Goal: Obtain resource: Download file/media

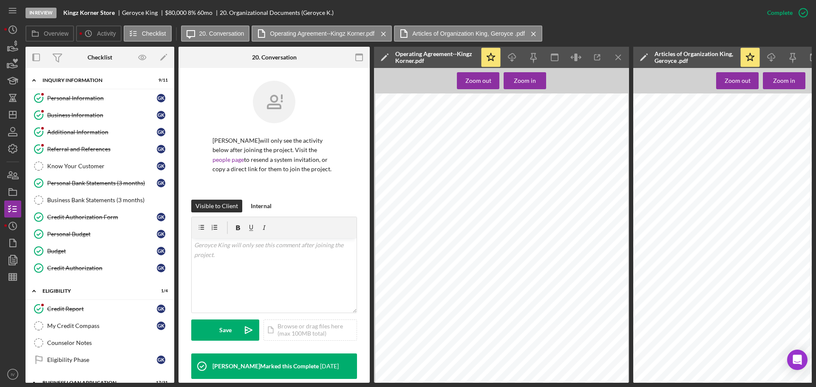
scroll to position [189, 0]
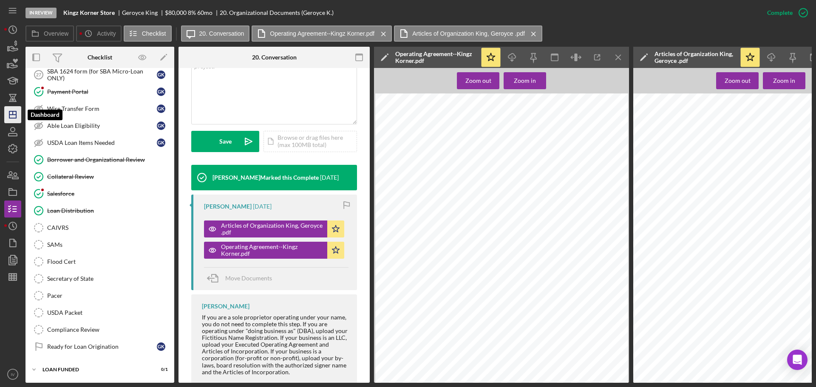
click at [14, 112] on icon "Icon/Dashboard" at bounding box center [12, 114] width 21 height 21
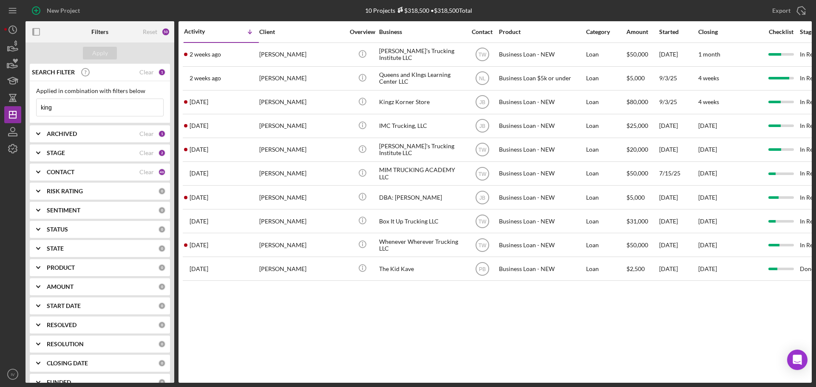
drag, startPoint x: 54, startPoint y: 110, endPoint x: 24, endPoint y: 106, distance: 29.6
click at [24, 106] on div "New Project 10 Projects $318,500 • $318,500 Total king Export Icon/Export Filte…" at bounding box center [408, 191] width 808 height 383
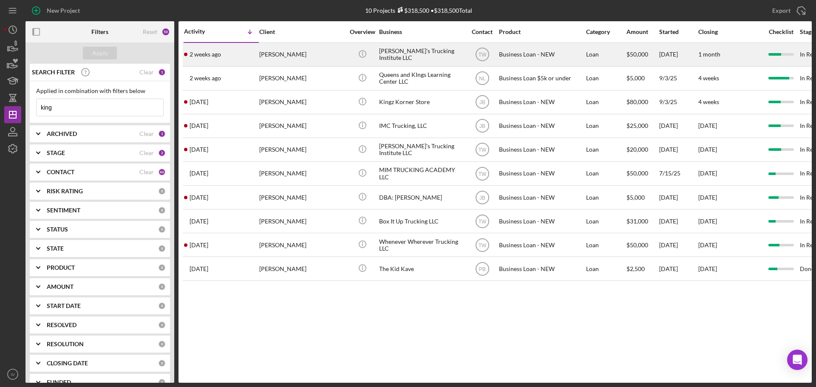
click at [280, 52] on div "[PERSON_NAME]" at bounding box center [301, 54] width 85 height 23
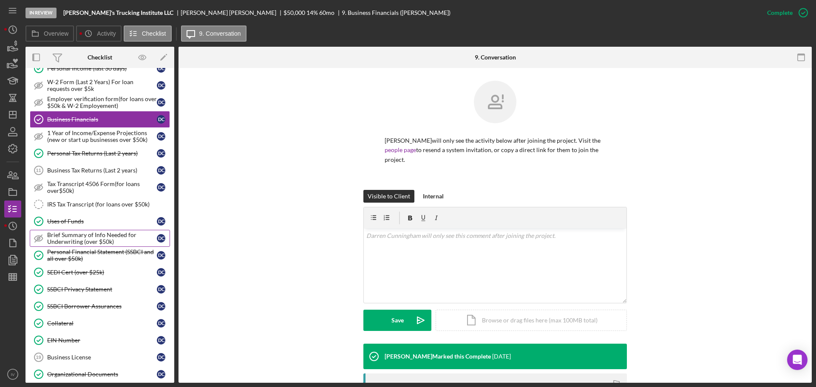
scroll to position [128, 0]
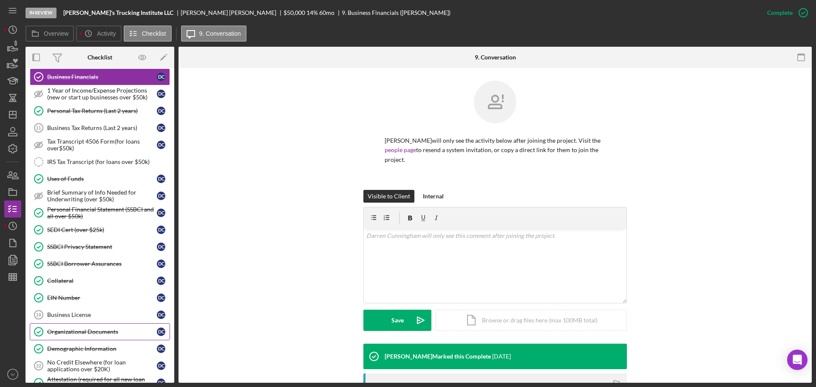
click at [86, 330] on div "Organizational Documents" at bounding box center [102, 332] width 110 height 7
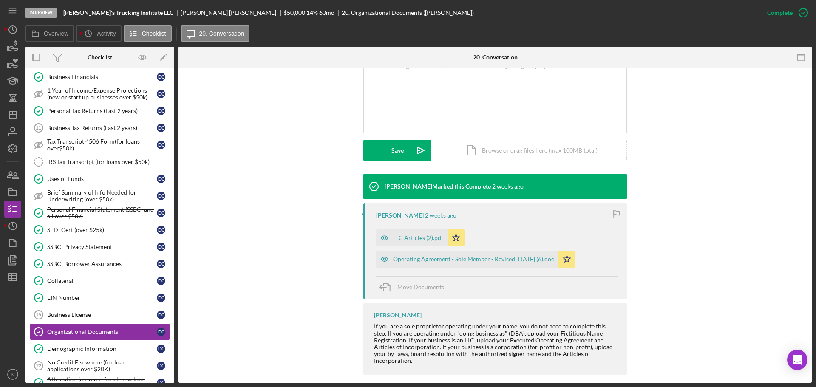
scroll to position [179, 0]
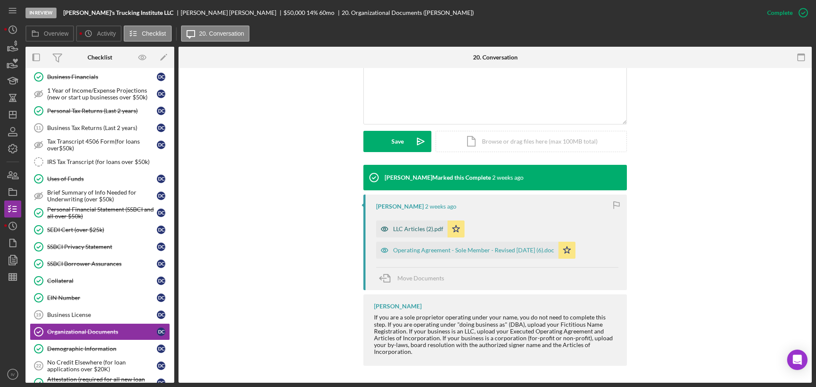
click at [416, 233] on div "LLC Articles (2).pdf" at bounding box center [411, 229] width 71 height 17
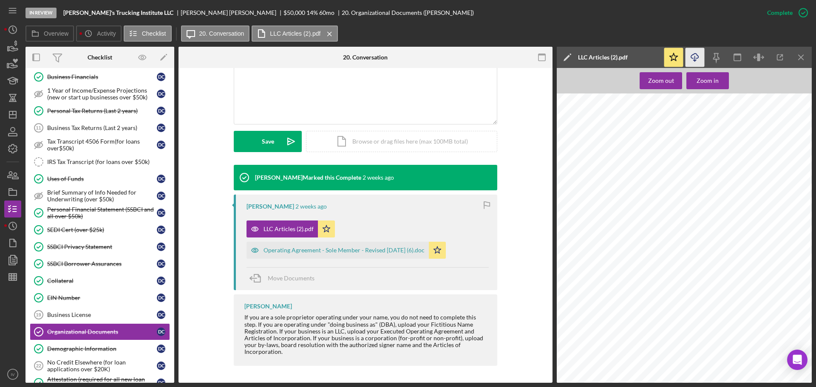
click at [692, 57] on icon "Icon/Download" at bounding box center [695, 57] width 19 height 19
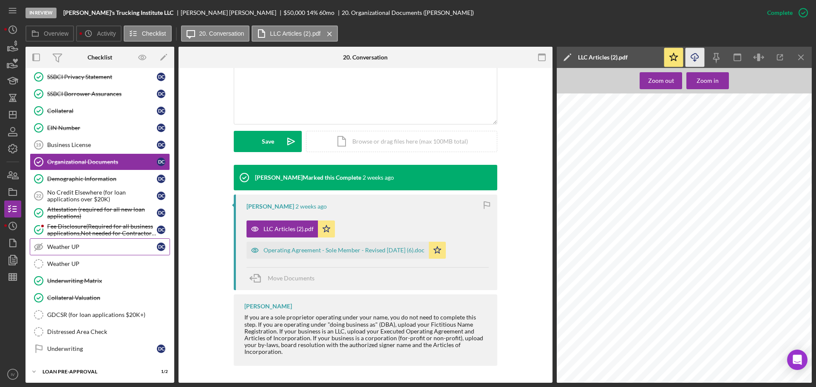
scroll to position [338, 0]
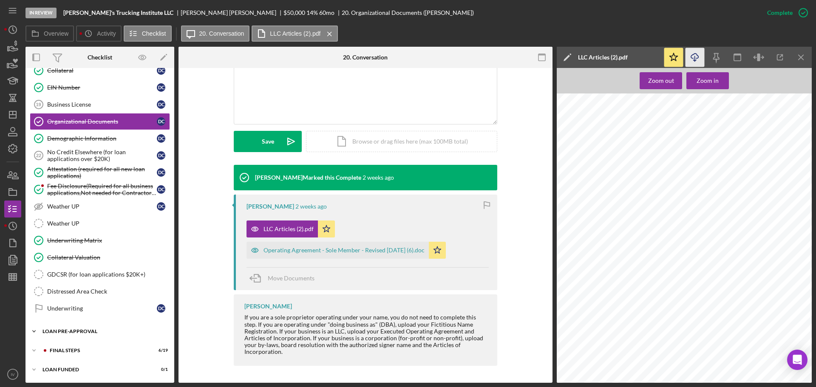
click at [83, 331] on div "LOAN PRE-APPROVAL" at bounding box center [103, 331] width 121 height 5
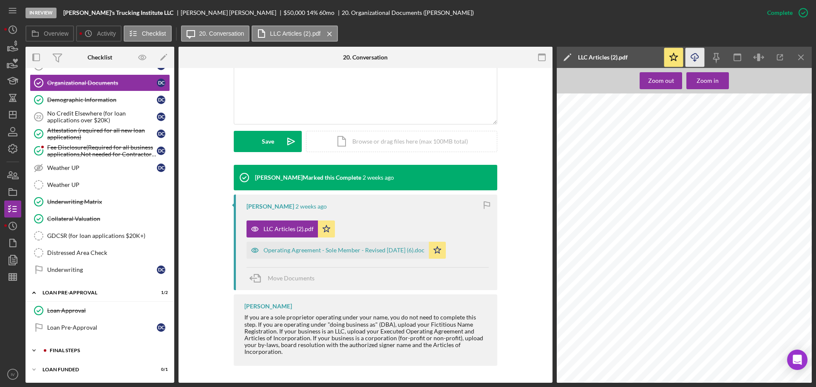
click at [64, 350] on div "FINAL STEPS" at bounding box center [107, 350] width 114 height 5
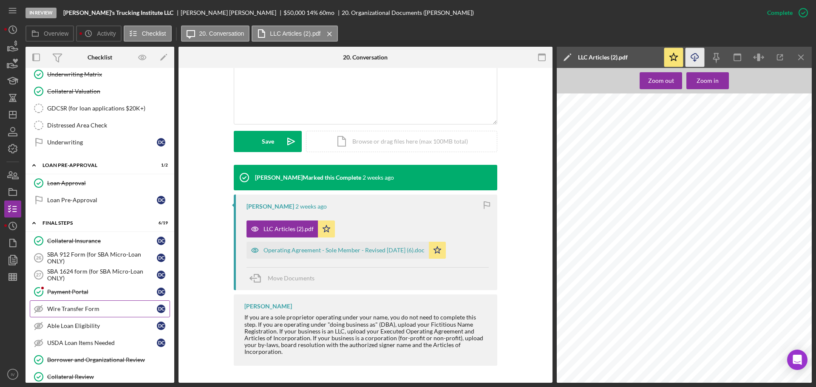
scroll to position [547, 0]
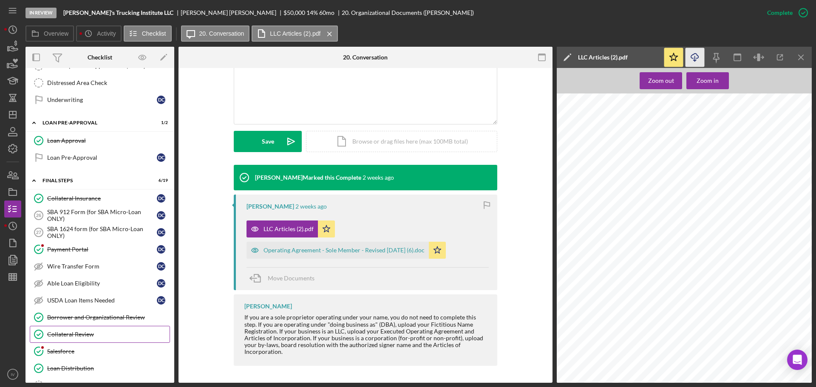
click at [83, 335] on div "Collateral Review" at bounding box center [108, 334] width 122 height 7
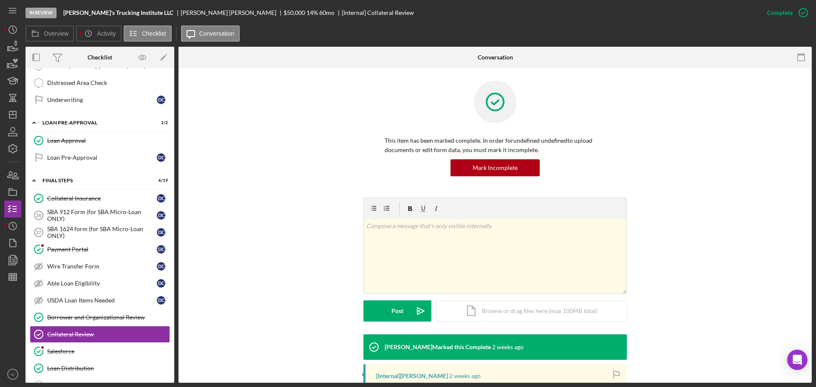
scroll to position [128, 0]
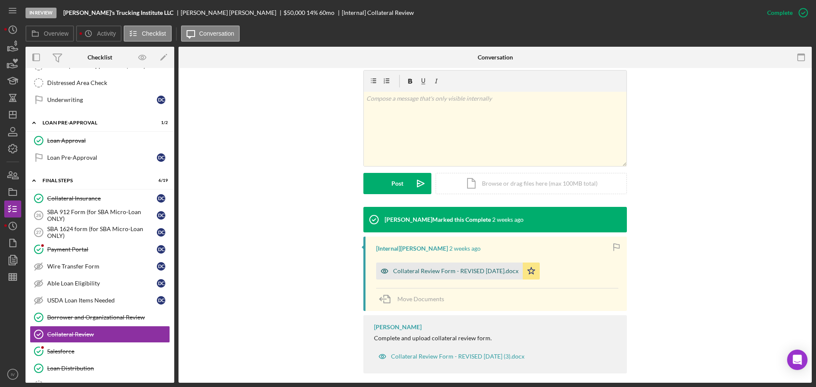
click at [428, 271] on div "Collateral Review Form - REVISED [DATE].docx" at bounding box center [455, 271] width 125 height 7
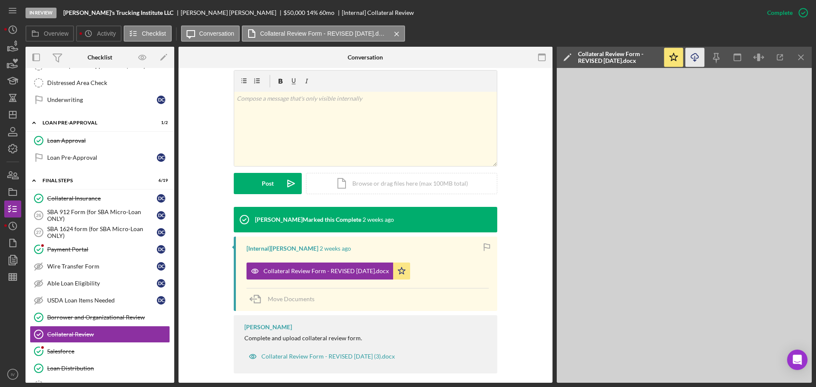
click at [695, 61] on polyline "button" at bounding box center [694, 60] width 3 height 1
